Goal: Task Accomplishment & Management: Manage account settings

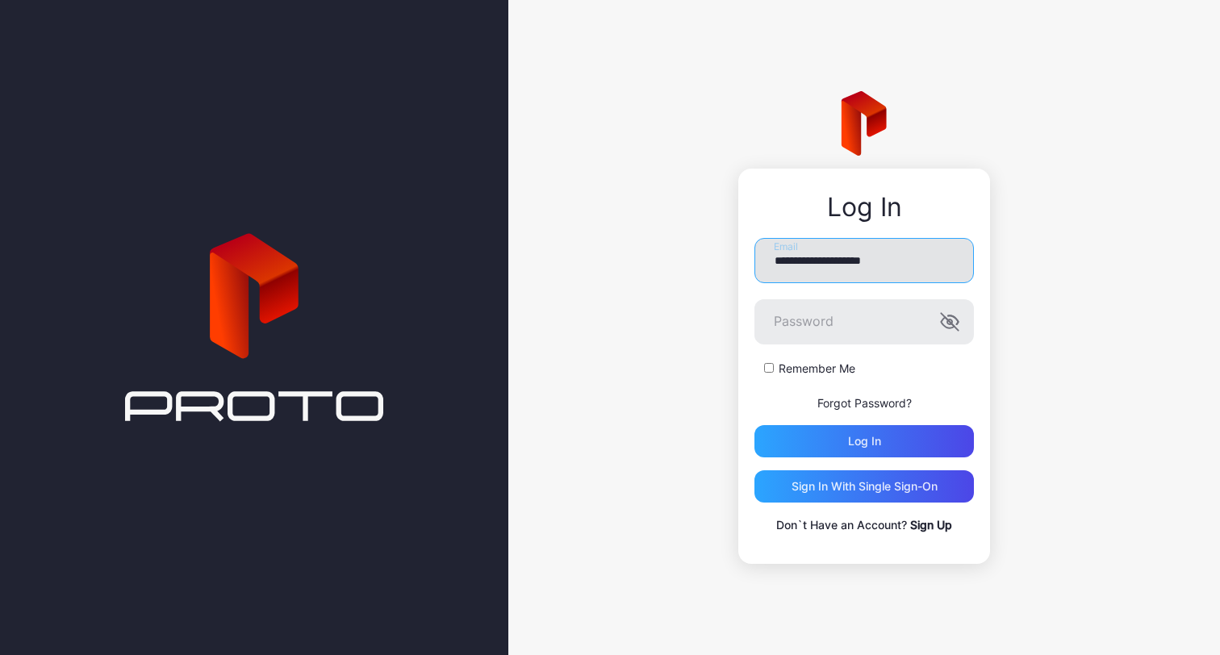
type input "**********"
click at [864, 441] on button "Log in" at bounding box center [863, 441] width 219 height 32
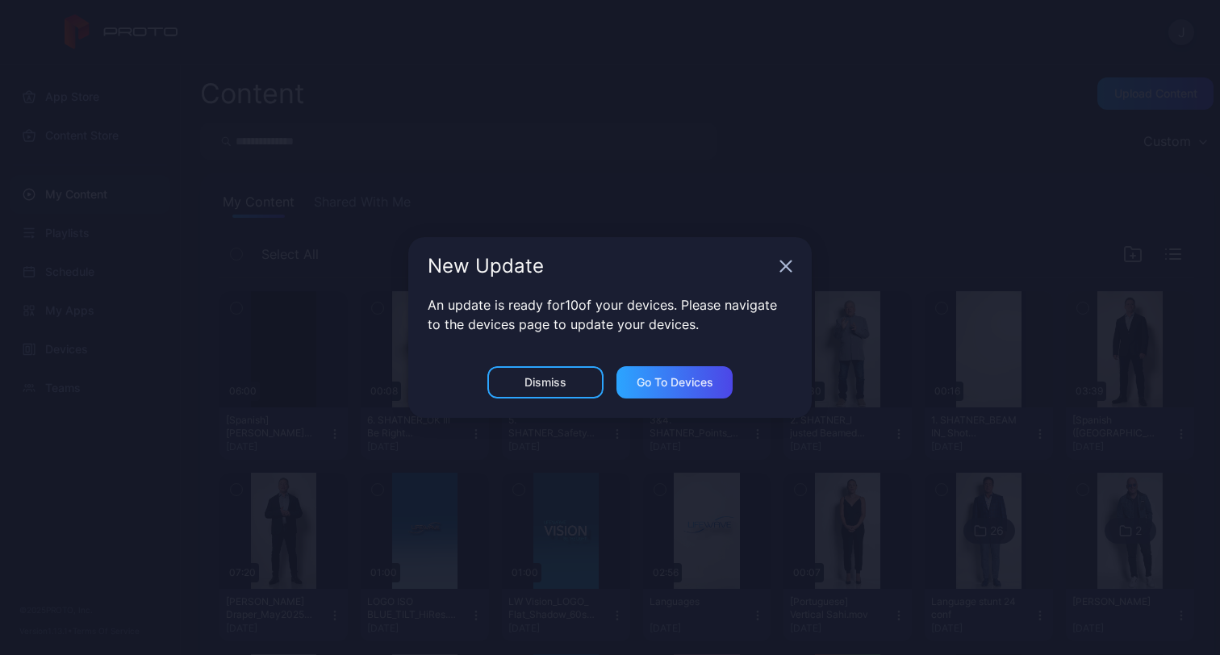
click at [541, 386] on div "Dismiss" at bounding box center [545, 382] width 42 height 13
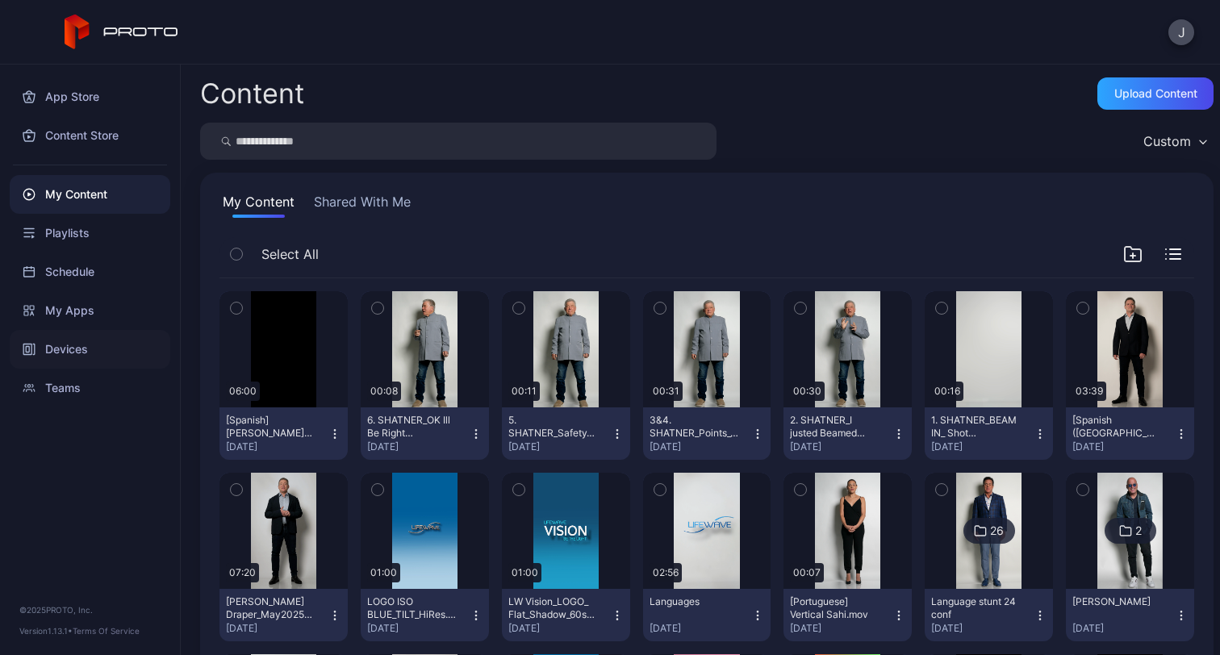
click at [114, 346] on div "Devices" at bounding box center [90, 349] width 161 height 39
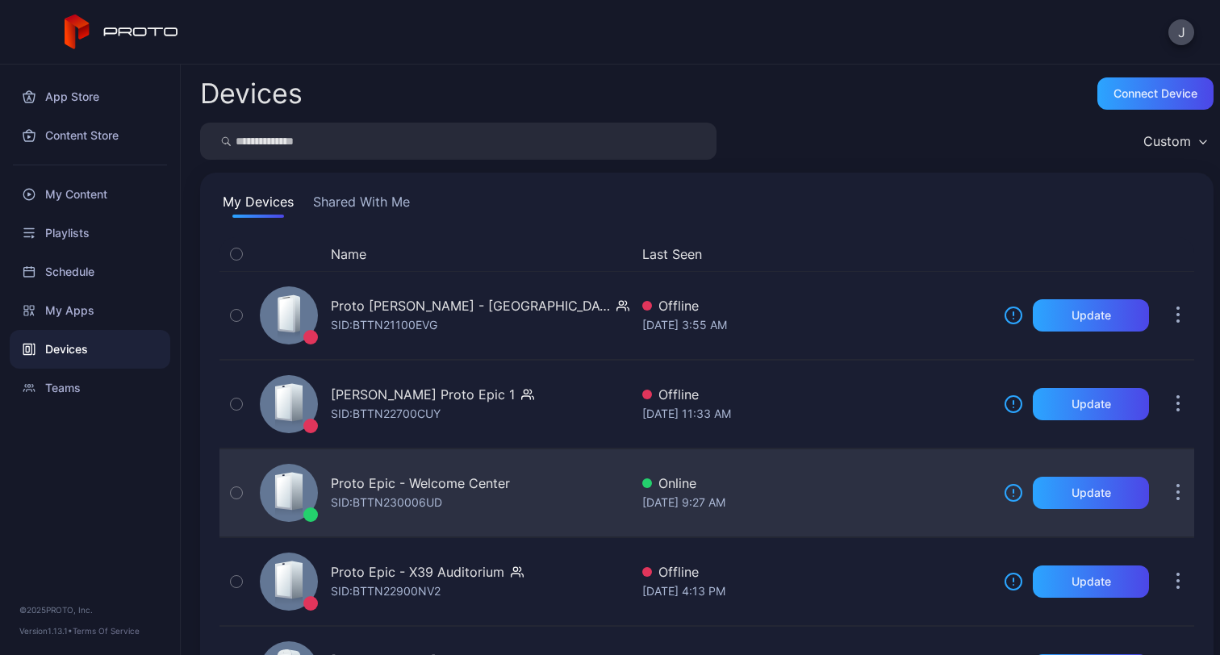
click at [439, 513] on div "Proto Epic - Welcome Center SID: BTTN230006UD" at bounding box center [441, 493] width 376 height 81
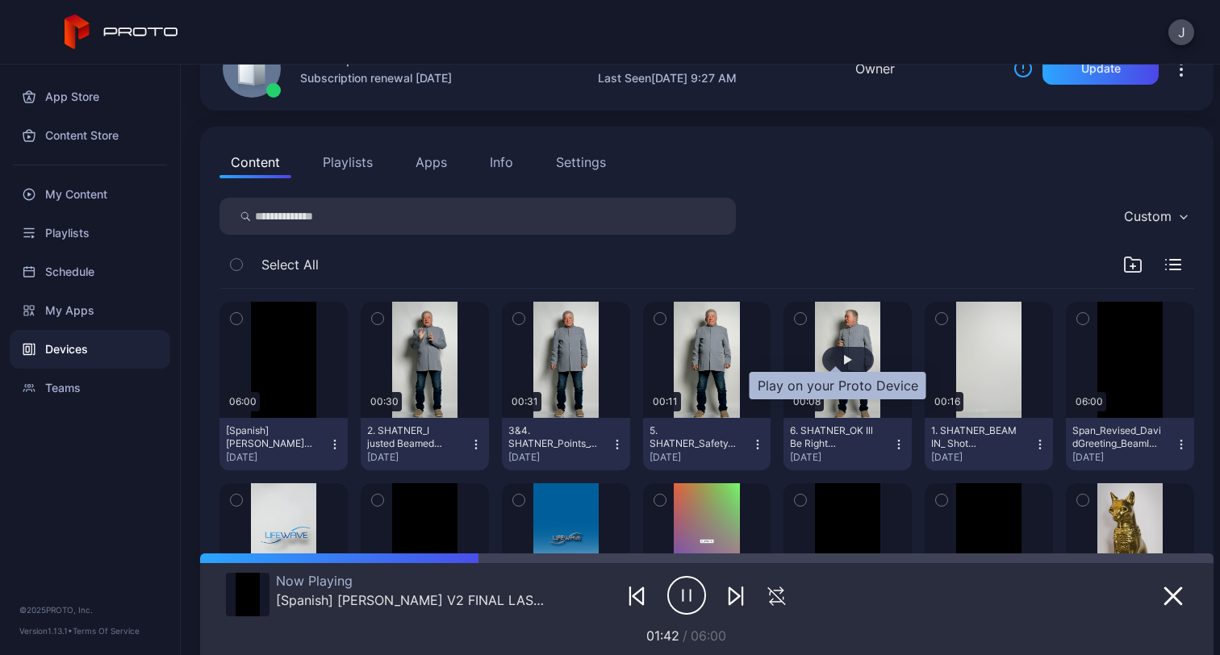
scroll to position [111, 0]
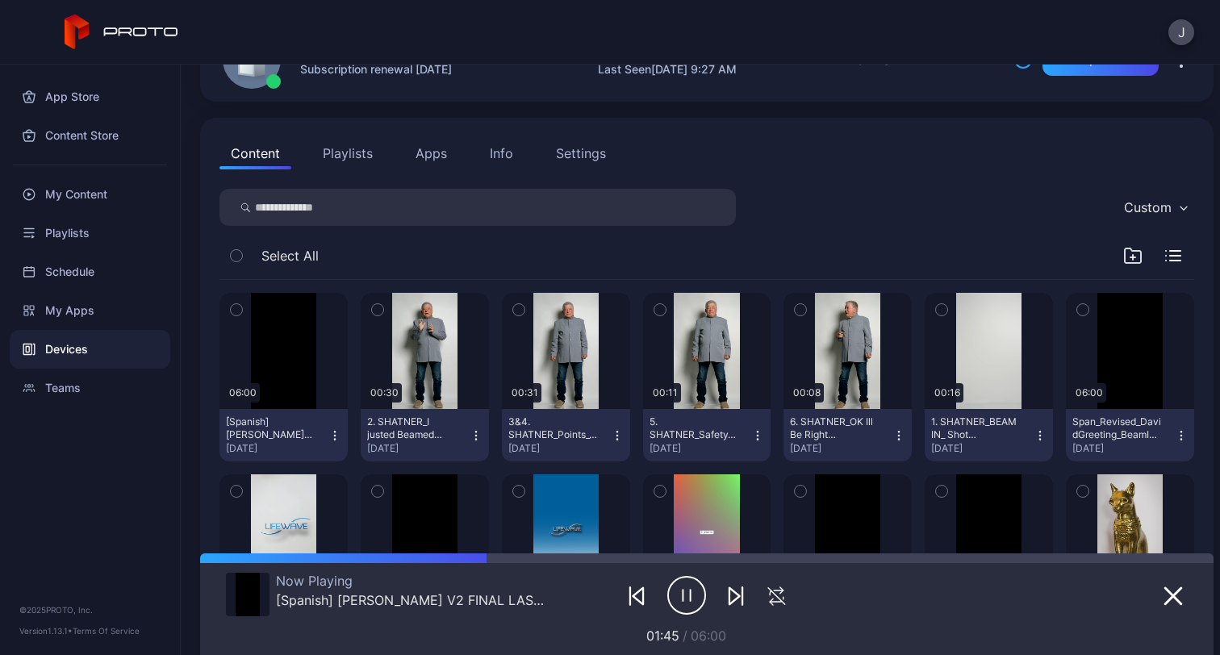
click at [334, 434] on icon "button" at bounding box center [334, 435] width 13 height 13
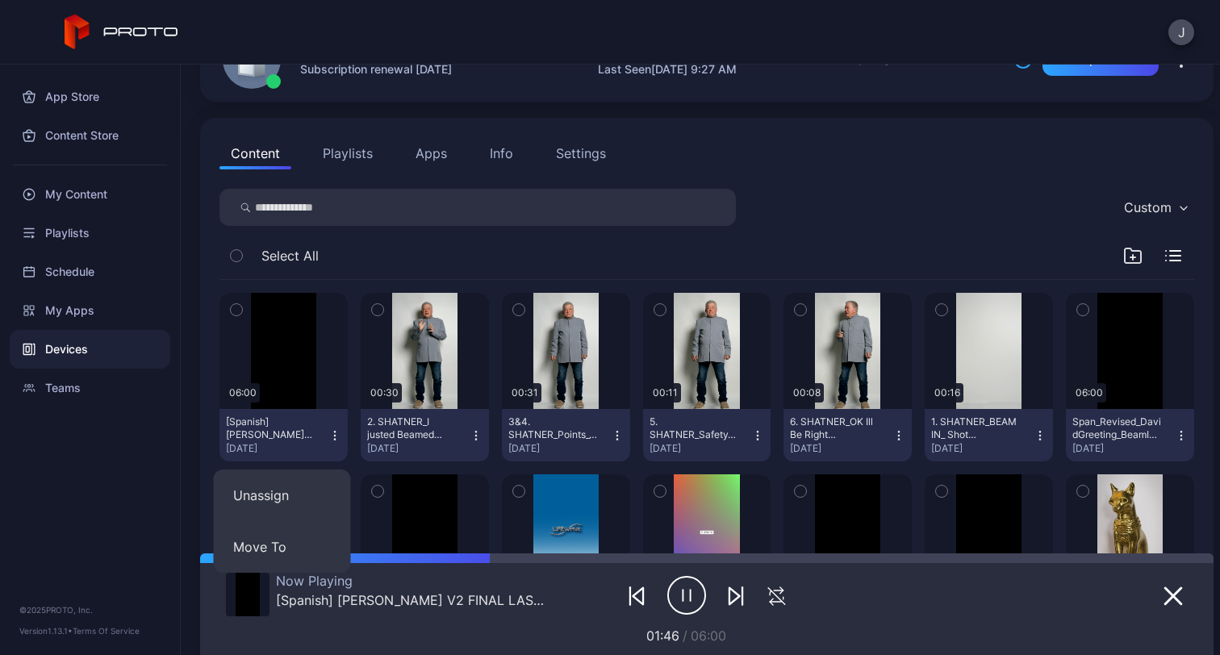
click at [557, 591] on div at bounding box center [706, 595] width 320 height 45
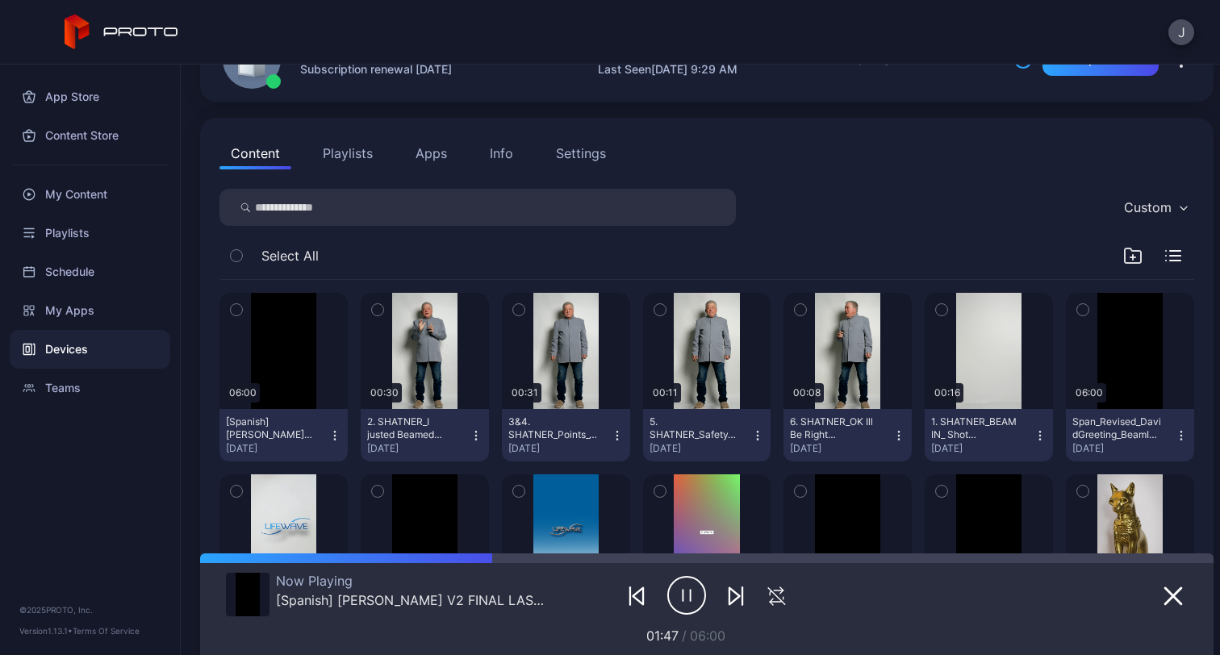
click at [521, 605] on div "[Spanish] [PERSON_NAME] V2 FINAL LAST USE THIS ONE.mp4" at bounding box center [411, 600] width 270 height 16
click at [495, 604] on div "[Spanish] [PERSON_NAME] V2 FINAL LAST USE THIS ONE.mp4" at bounding box center [411, 600] width 270 height 16
click at [499, 603] on div "[Spanish] [PERSON_NAME] V2 FINAL LAST USE THIS ONE.mp4" at bounding box center [411, 600] width 270 height 16
click at [987, 609] on div "Now Playing [Spanish] [PERSON_NAME] Greeting V2 FINAL LAST USE THIS ONE.mp4 02:…" at bounding box center [707, 604] width 962 height 82
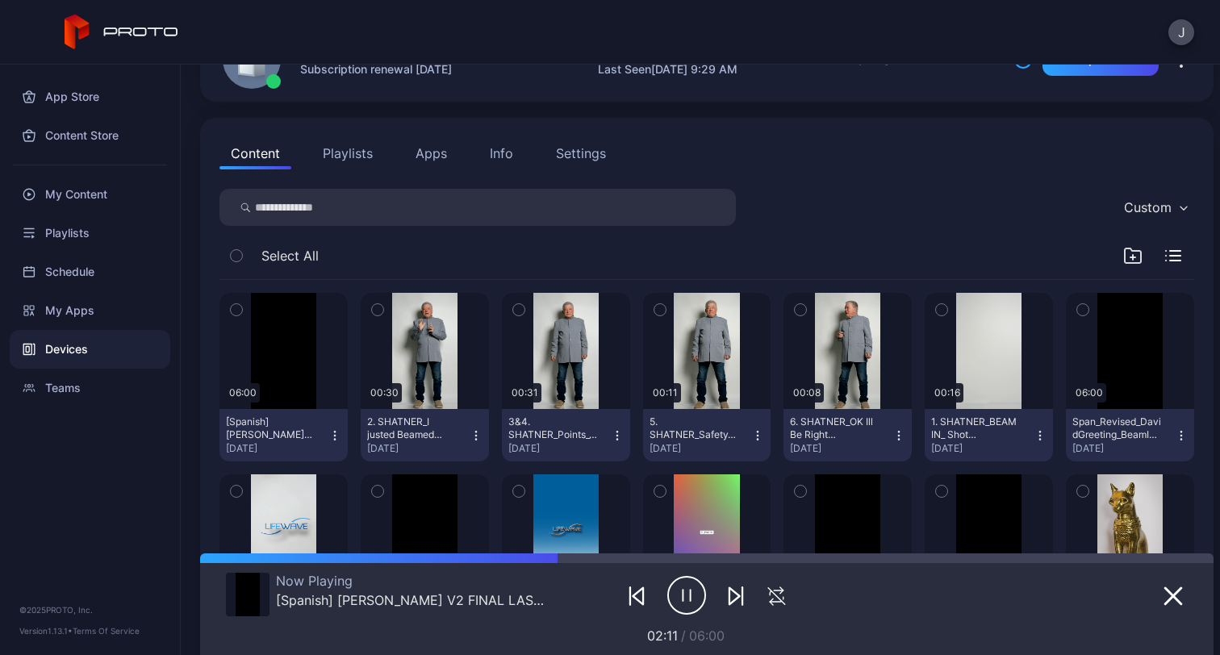
click at [367, 603] on div "[Spanish] [PERSON_NAME] V2 FINAL LAST USE THIS ONE.mp4" at bounding box center [411, 600] width 270 height 16
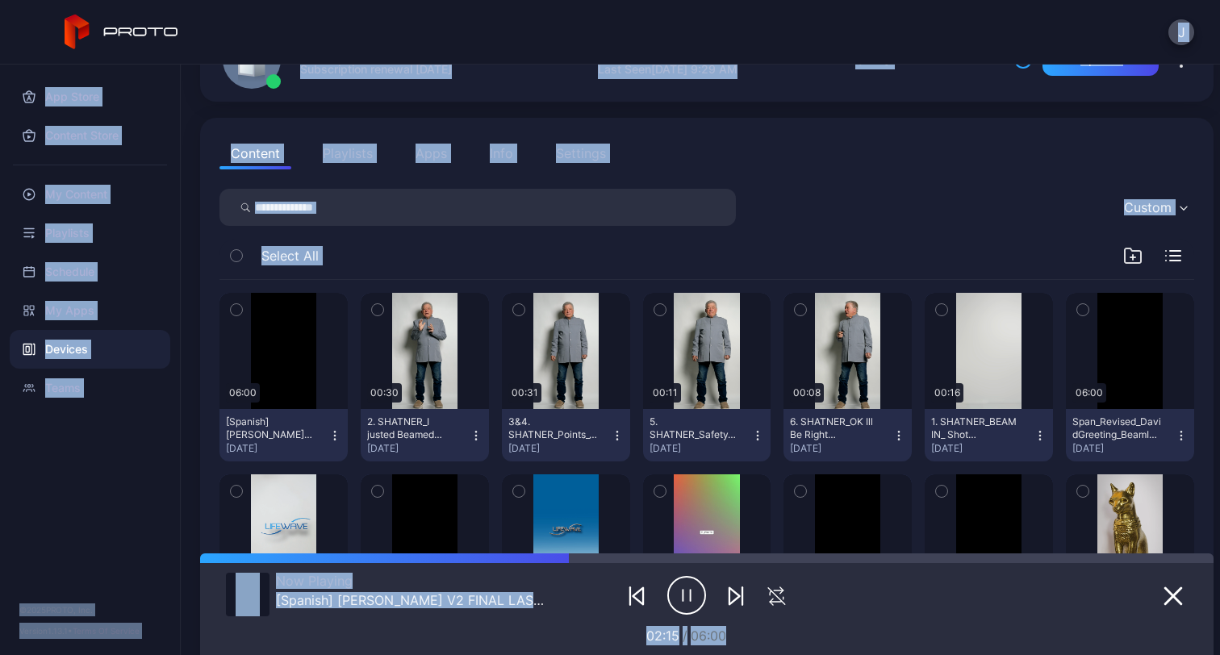
click at [542, 627] on div "02:15 / 06:00" at bounding box center [685, 635] width 481 height 19
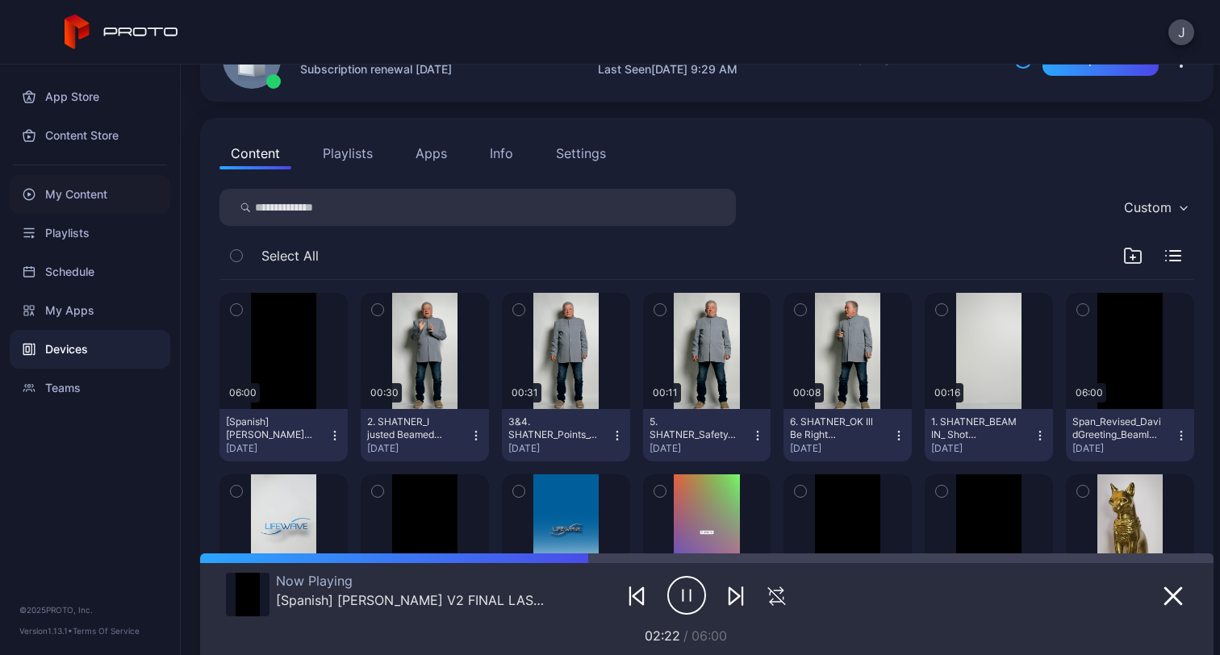
click at [90, 202] on div "My Content" at bounding box center [90, 194] width 161 height 39
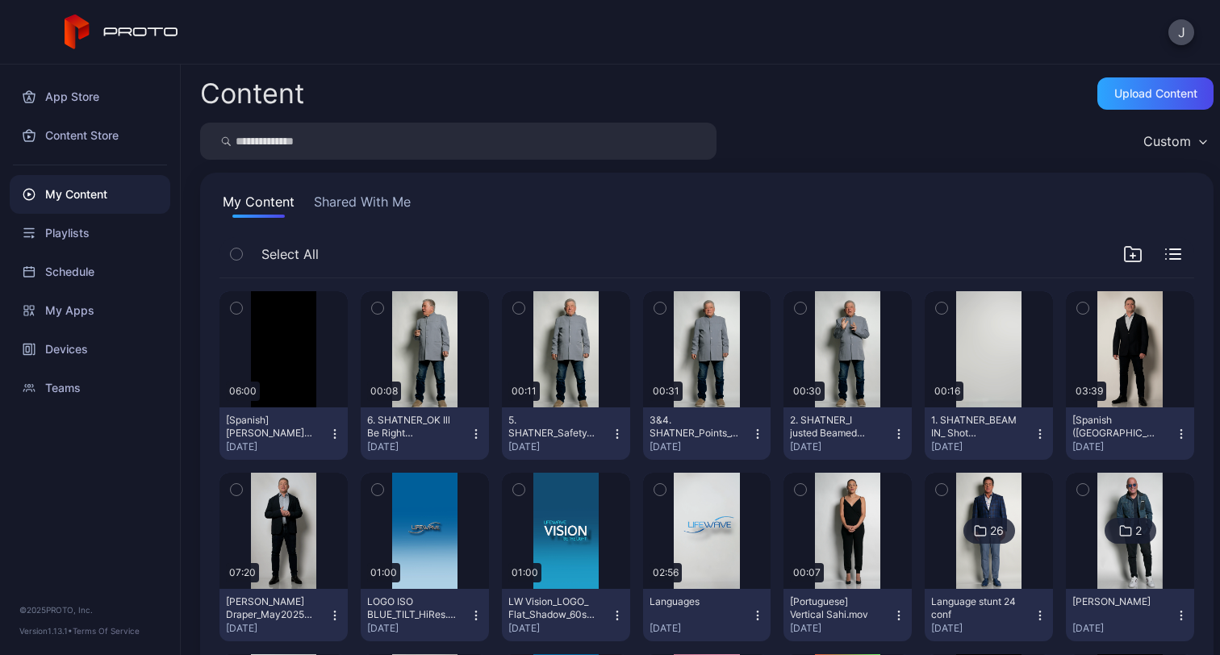
click at [328, 433] on icon "button" at bounding box center [334, 434] width 13 height 13
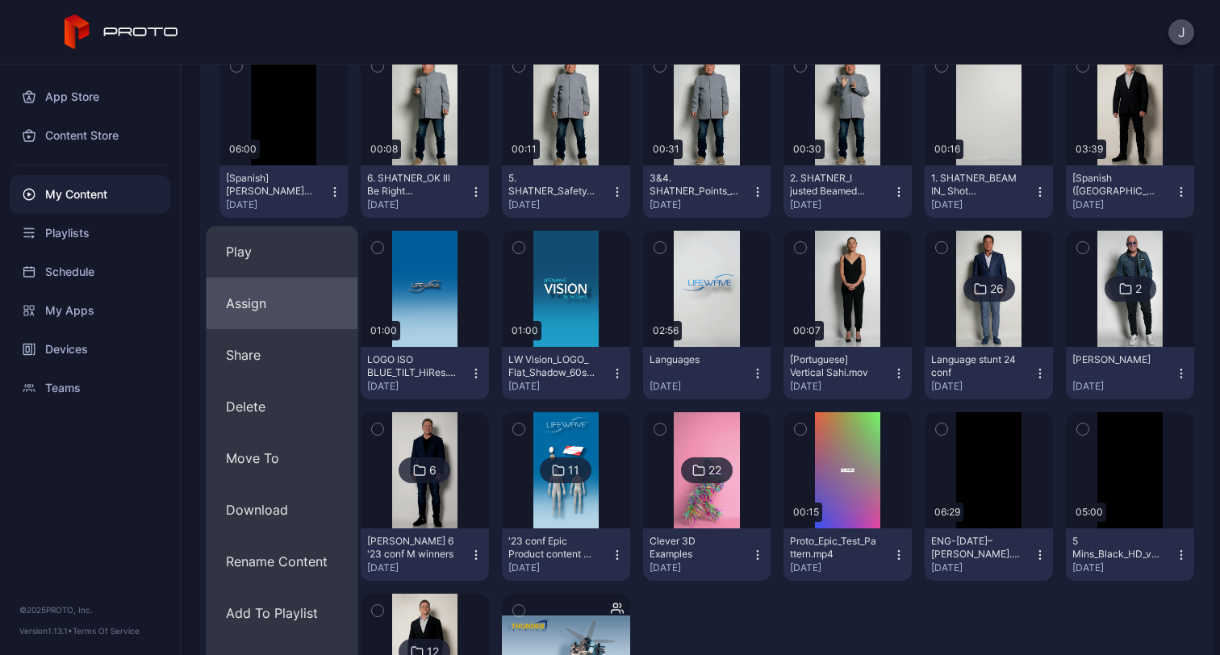
scroll to position [282, 0]
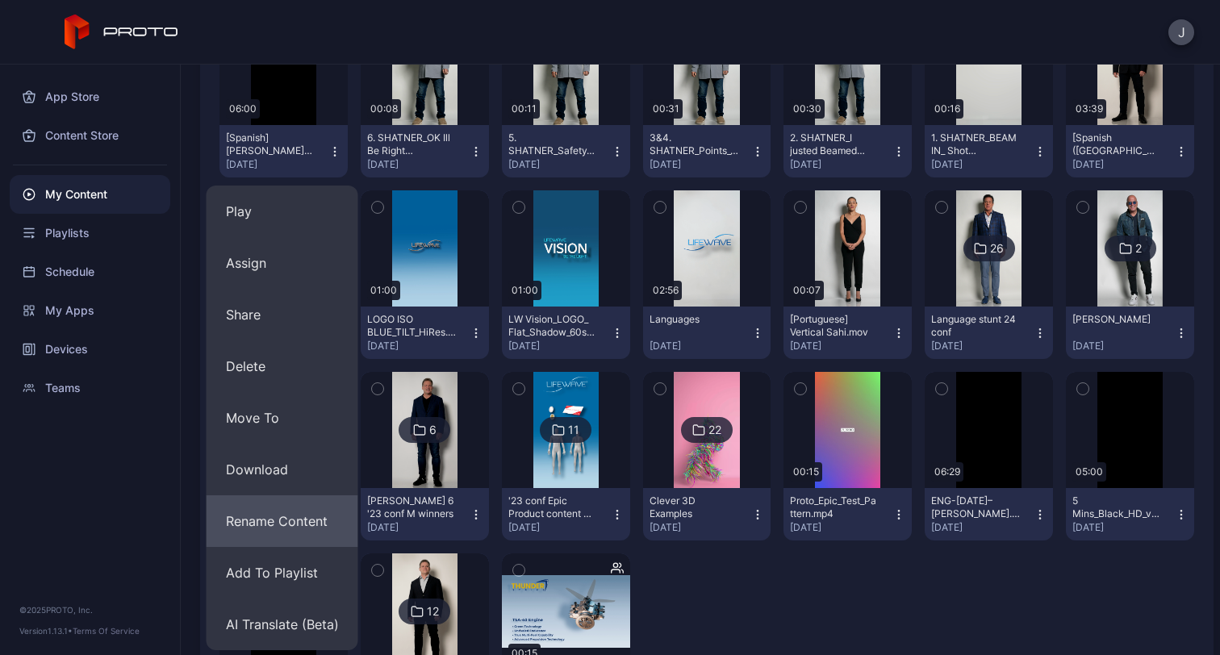
click at [315, 514] on button "Rename Content" at bounding box center [283, 521] width 152 height 52
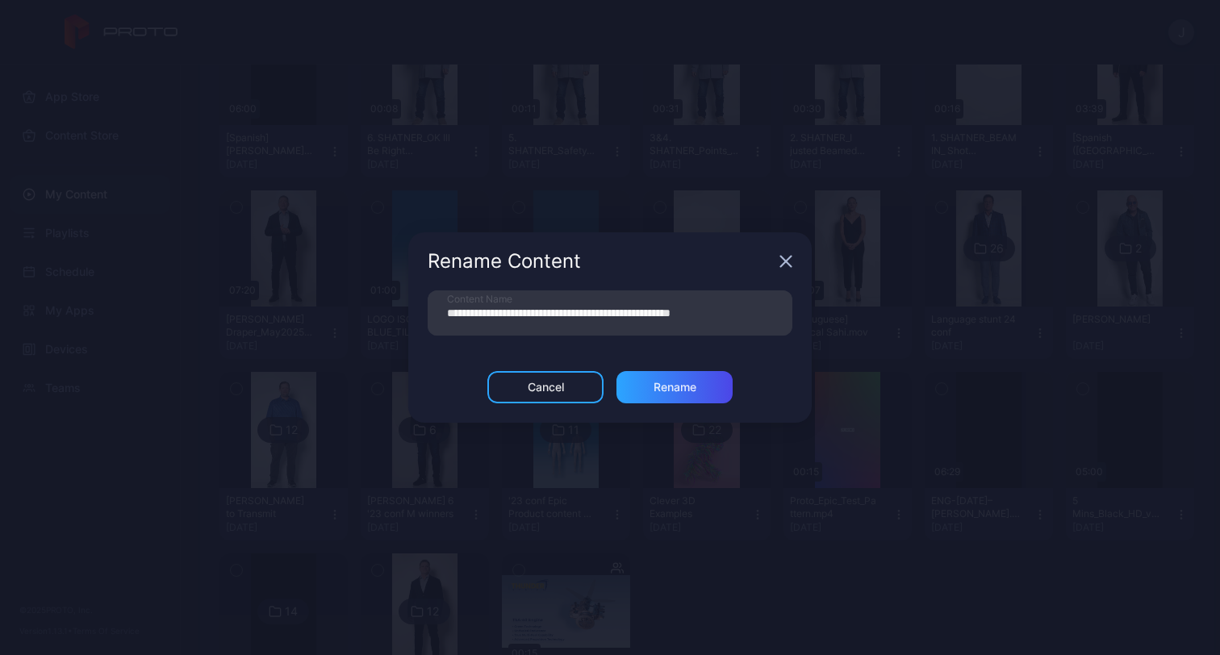
click at [791, 262] on icon "button" at bounding box center [785, 261] width 13 height 13
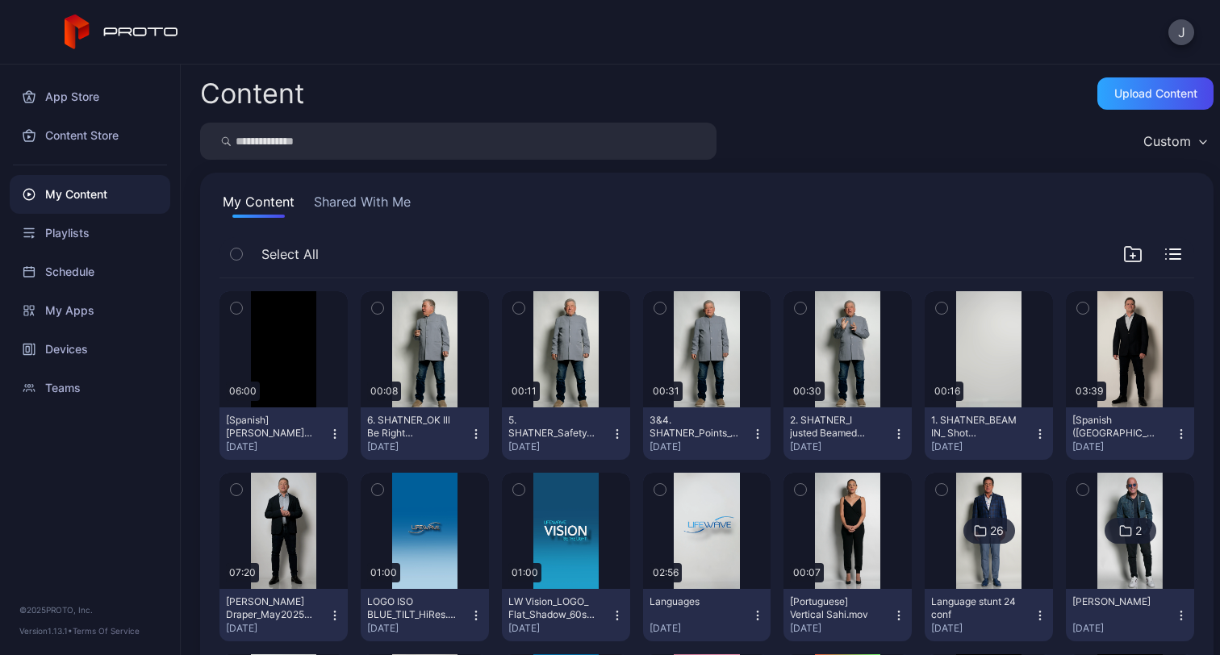
scroll to position [0, 0]
click at [106, 241] on div "Playlists" at bounding box center [90, 233] width 161 height 39
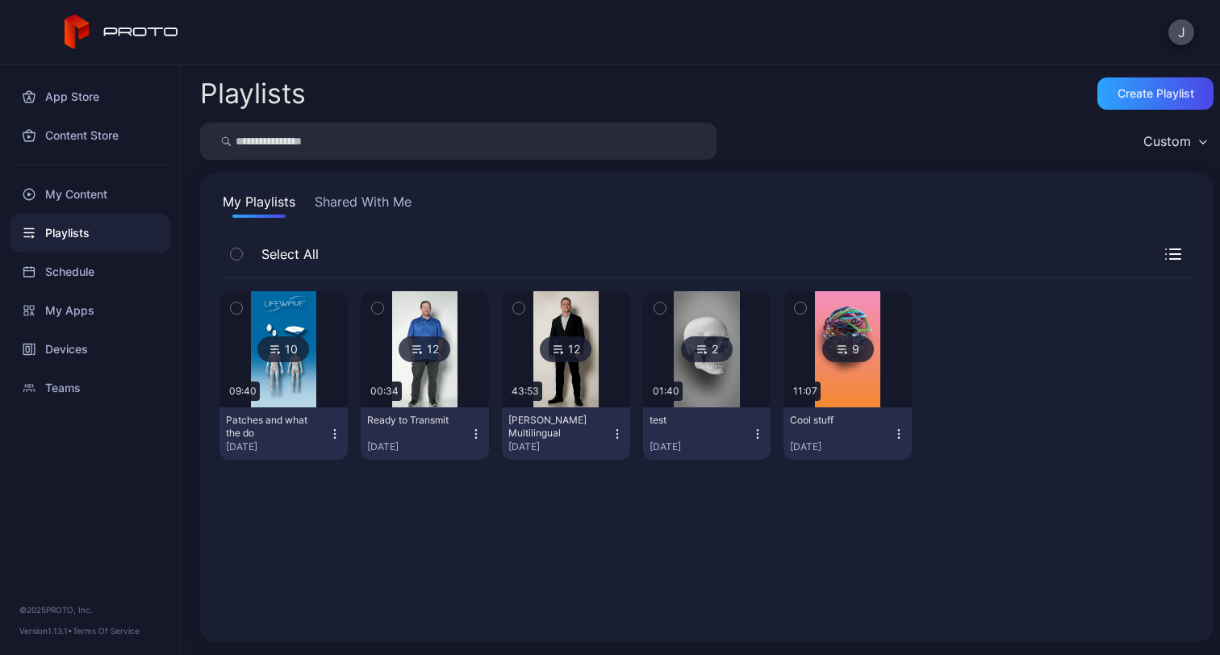
click at [337, 201] on button "Shared With Me" at bounding box center [362, 205] width 103 height 26
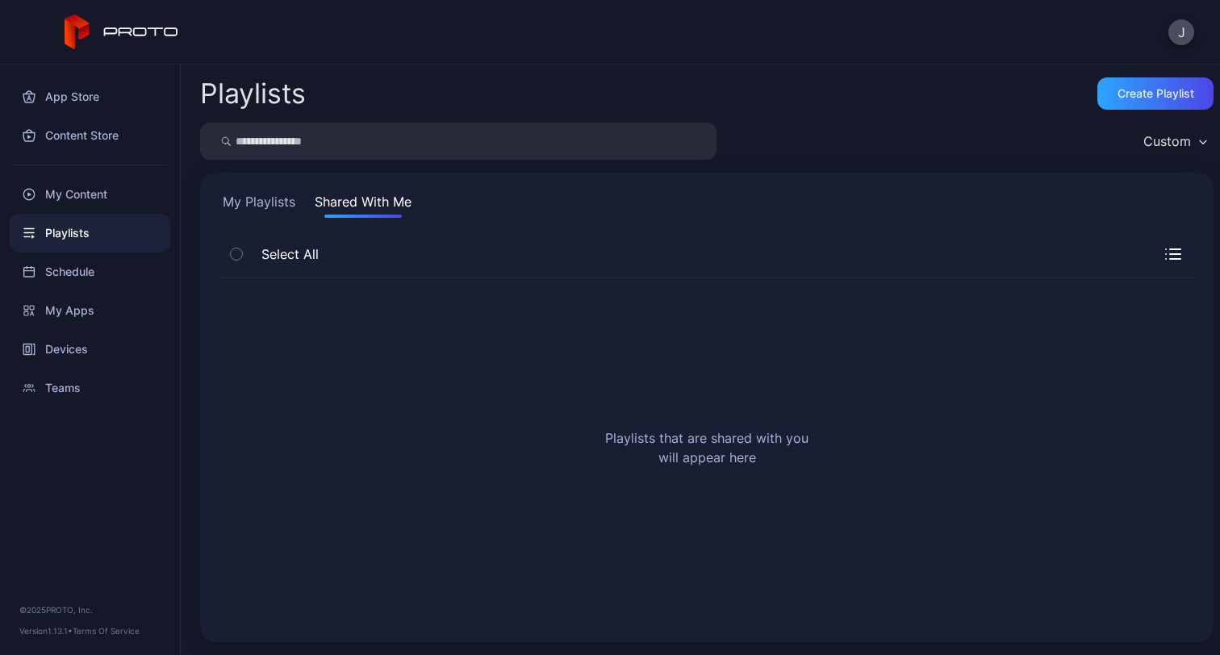
click at [269, 200] on button "My Playlists" at bounding box center [258, 205] width 79 height 26
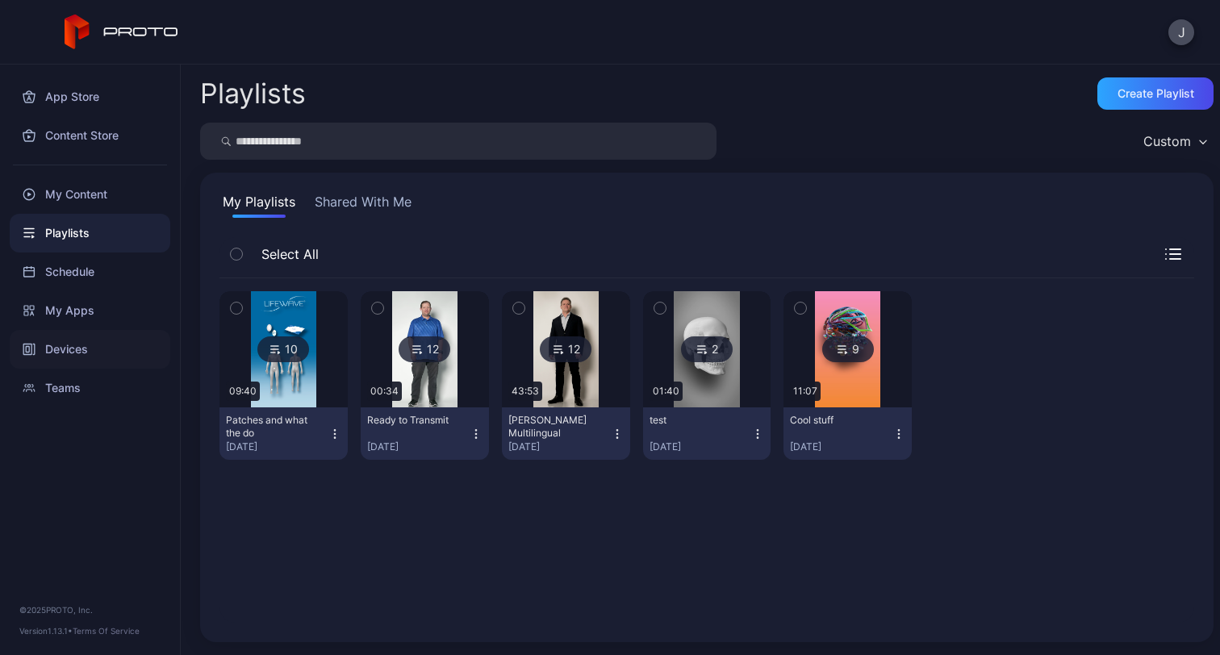
click at [78, 342] on div "Devices" at bounding box center [90, 349] width 161 height 39
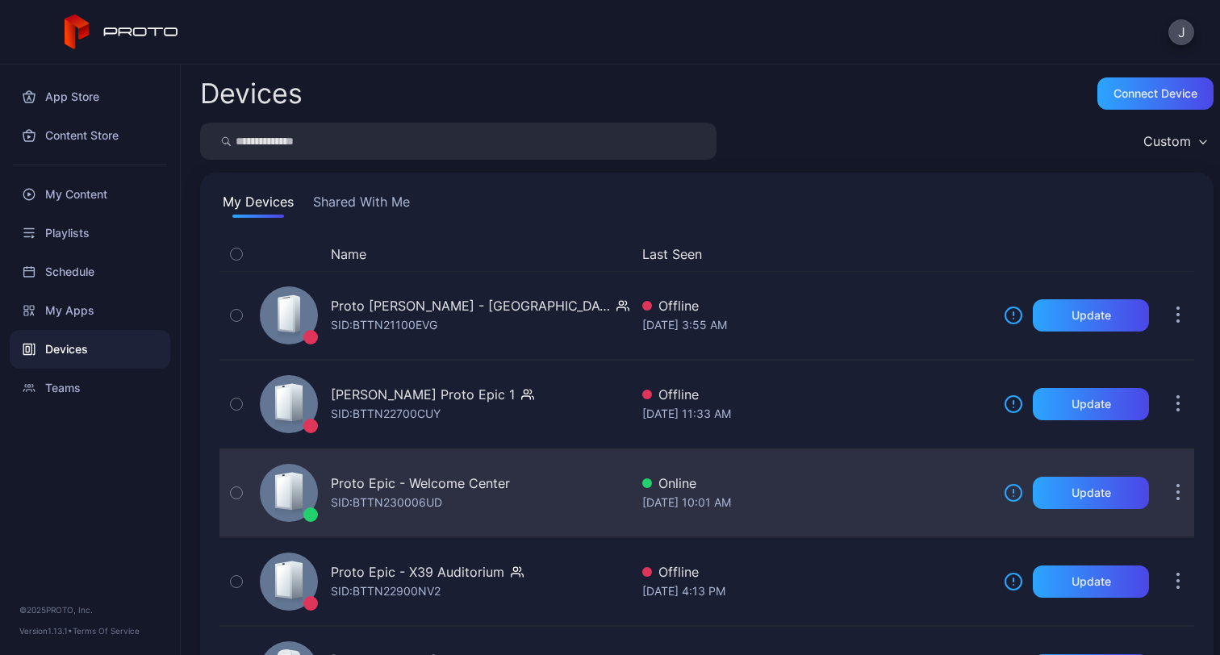
click at [453, 488] on div "Proto Epic - Welcome Center" at bounding box center [420, 483] width 179 height 19
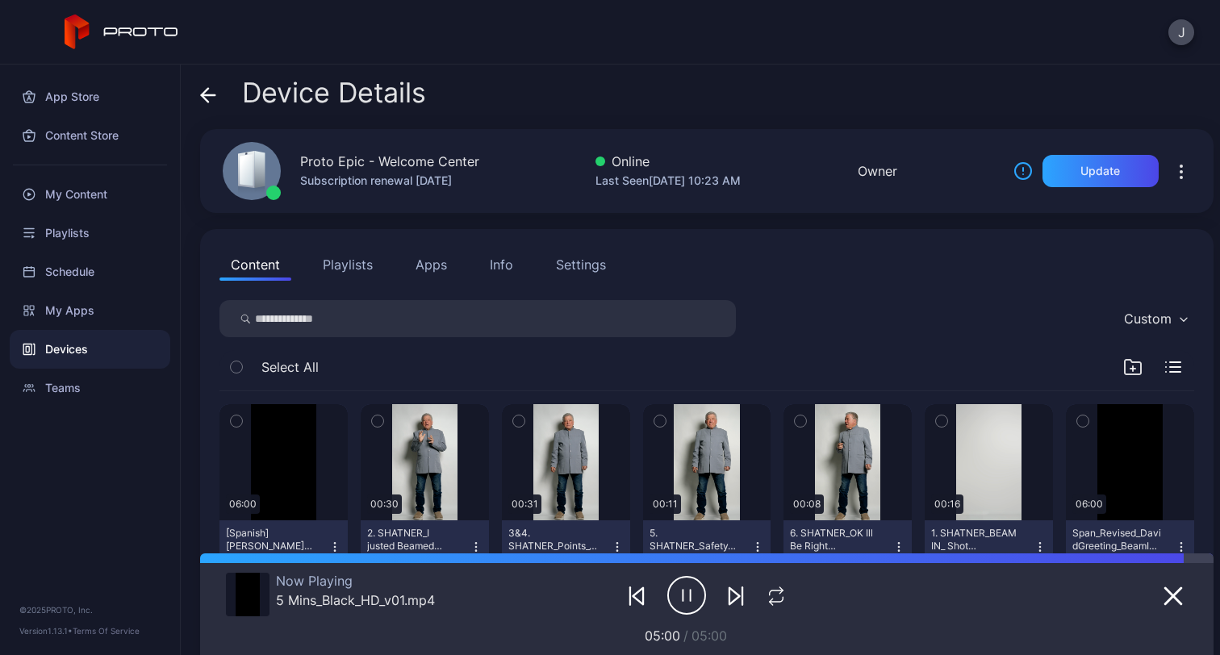
click at [102, 362] on div "Devices" at bounding box center [90, 349] width 161 height 39
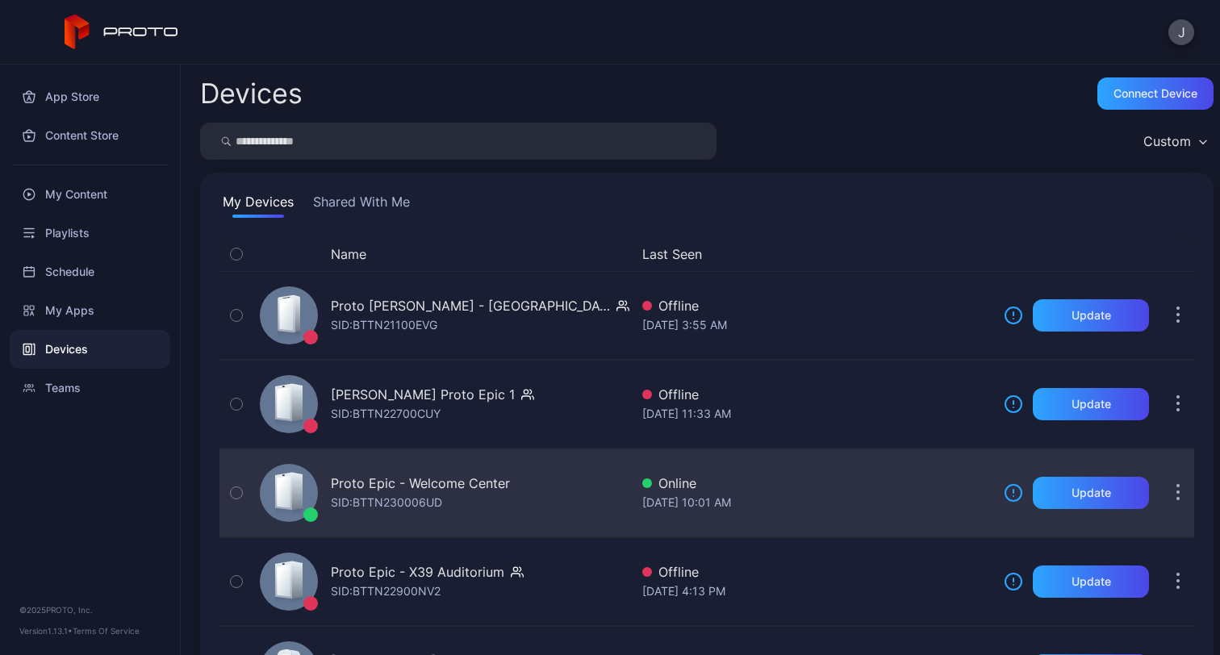
click at [479, 471] on div "Proto Epic - Welcome Center SID: BTTN230006UD" at bounding box center [441, 493] width 376 height 81
